Goal: Obtain resource: Obtain resource

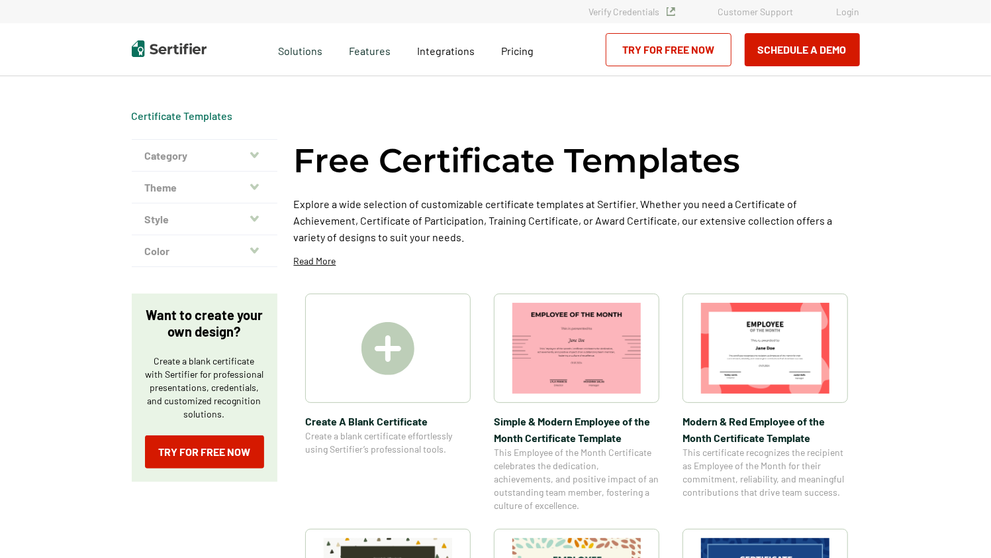
click at [393, 350] on img at bounding box center [388, 348] width 53 height 53
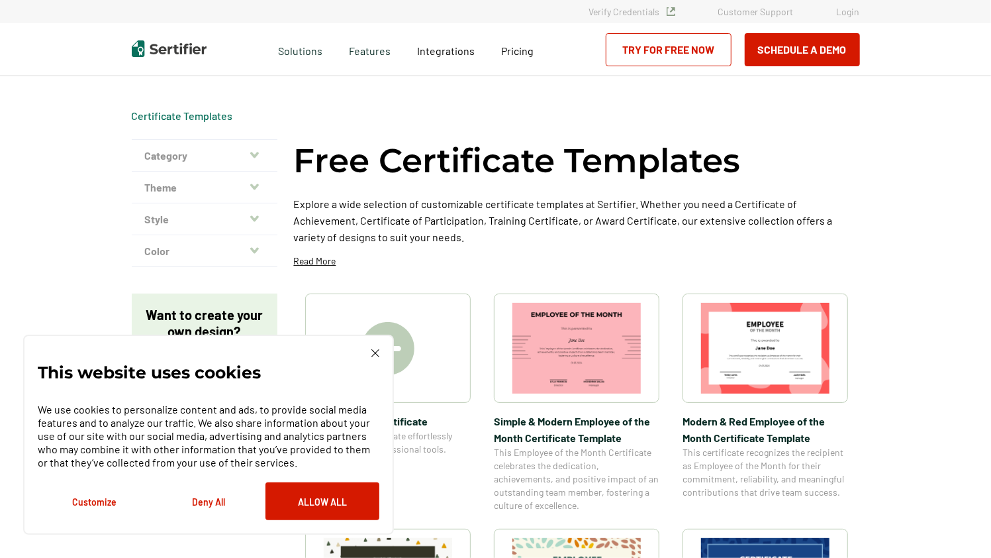
click at [212, 507] on button "Deny All" at bounding box center [209, 501] width 114 height 38
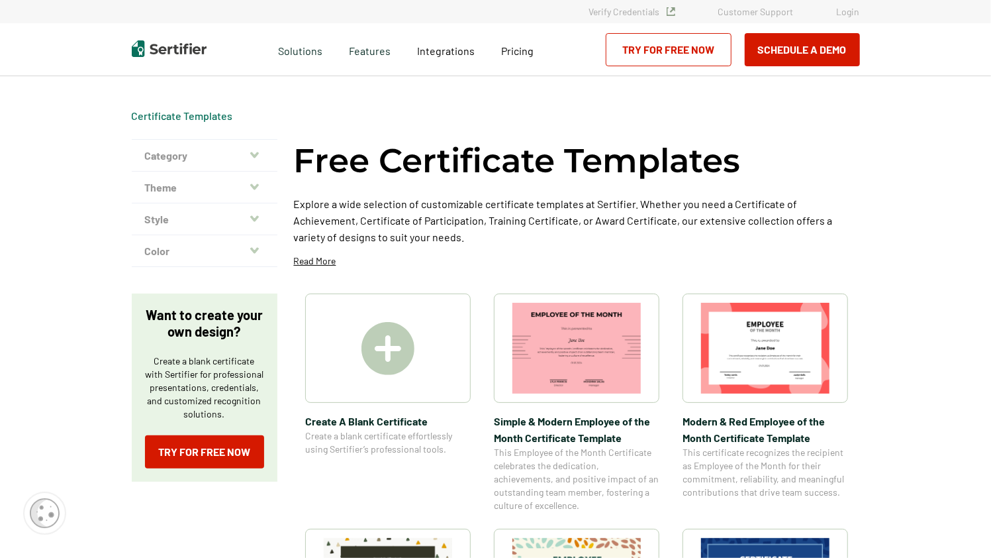
drag, startPoint x: 388, startPoint y: 360, endPoint x: 381, endPoint y: 354, distance: 9.4
click at [381, 354] on img at bounding box center [388, 348] width 53 height 53
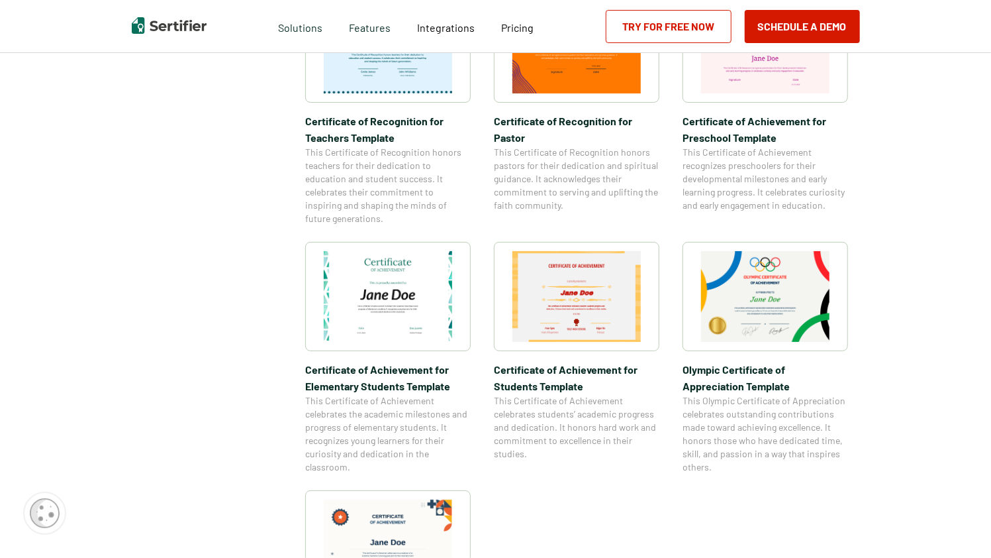
scroll to position [778, 0]
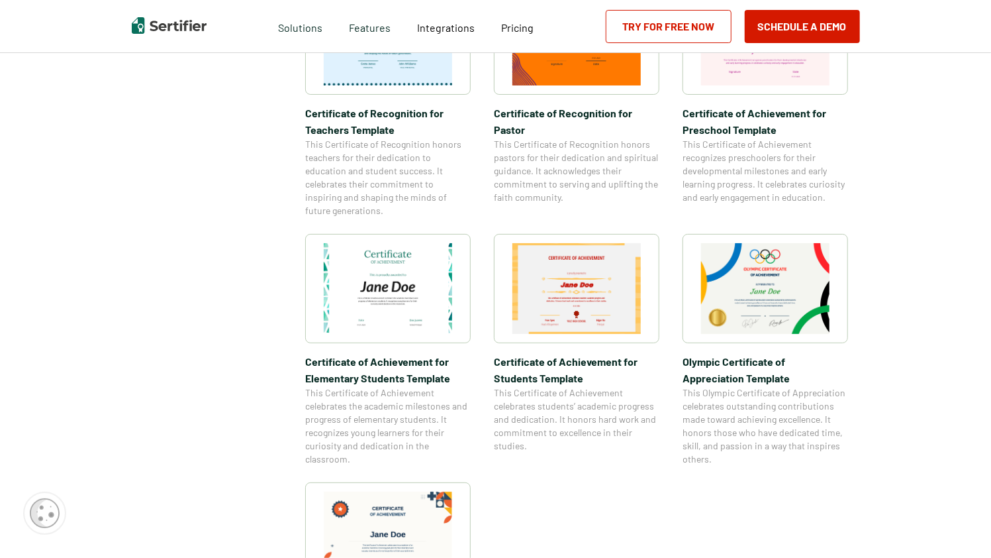
click at [387, 305] on img at bounding box center [388, 288] width 128 height 91
